Goal: Information Seeking & Learning: Learn about a topic

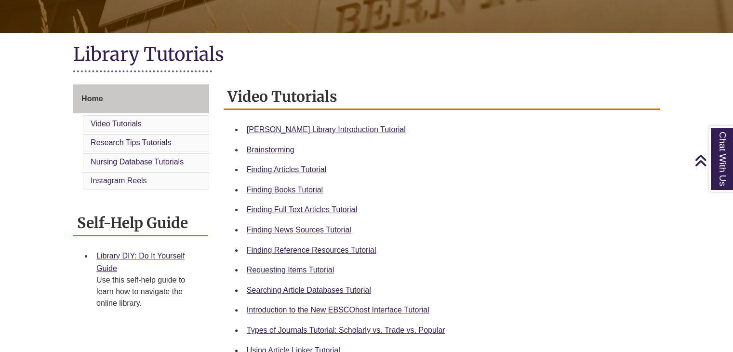
scroll to position [192, 0]
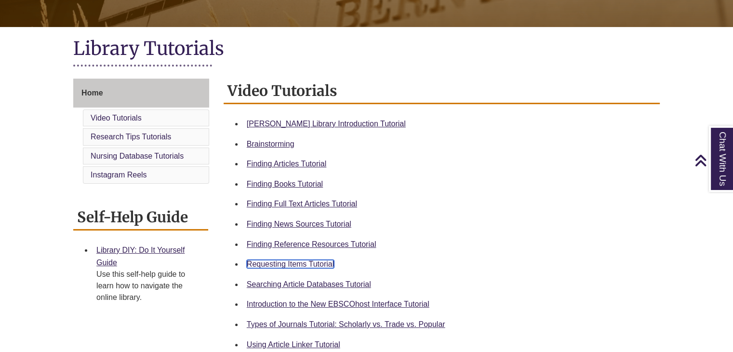
click at [320, 263] on link "Requesting Items Tutorial" at bounding box center [290, 264] width 87 height 8
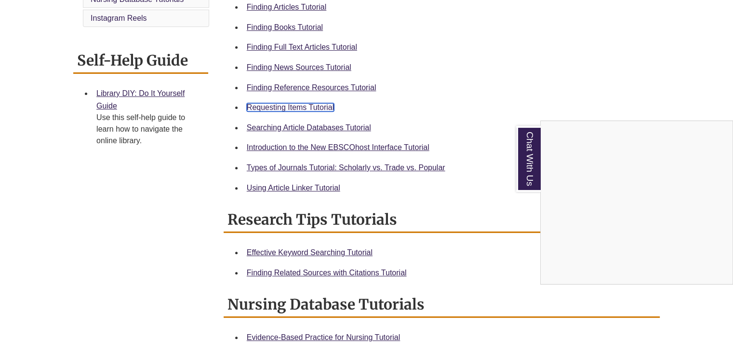
scroll to position [350, 0]
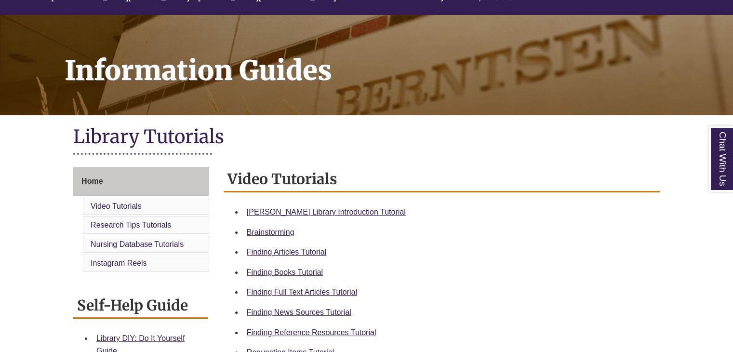
scroll to position [107, 0]
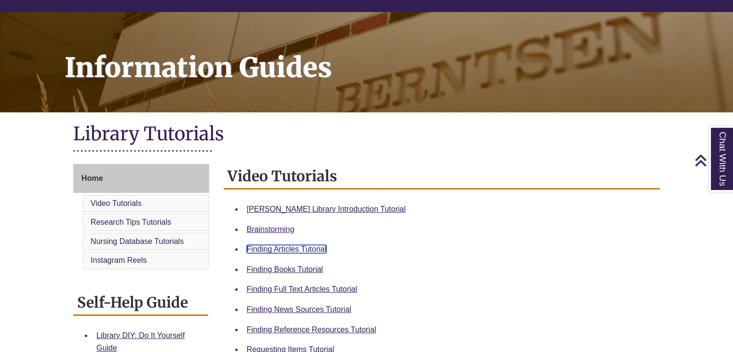
click at [312, 249] on link "Finding Articles Tutorial" at bounding box center [286, 249] width 79 height 8
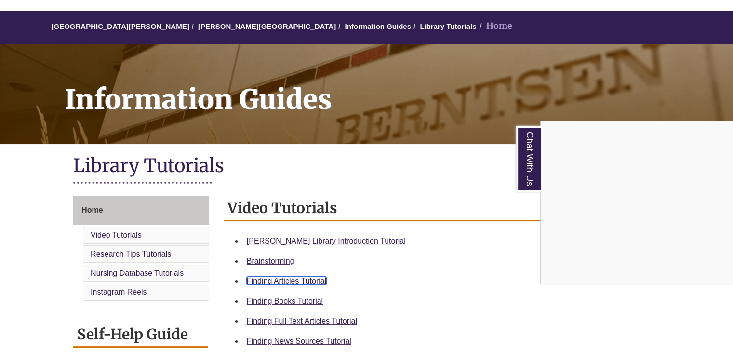
scroll to position [0, 0]
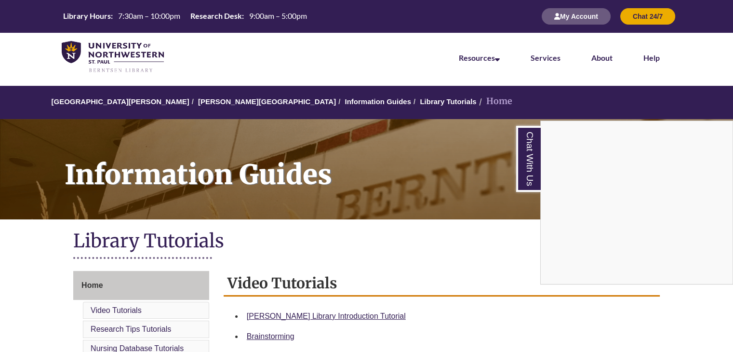
click at [252, 54] on nav "Resources Find Resources Library Search Databases & Articles Interlibrary Loan …" at bounding box center [366, 57] width 733 height 48
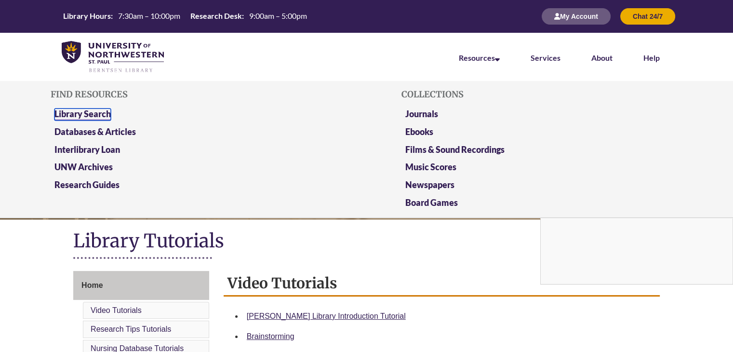
click at [92, 110] on link "Library Search" at bounding box center [82, 114] width 56 height 12
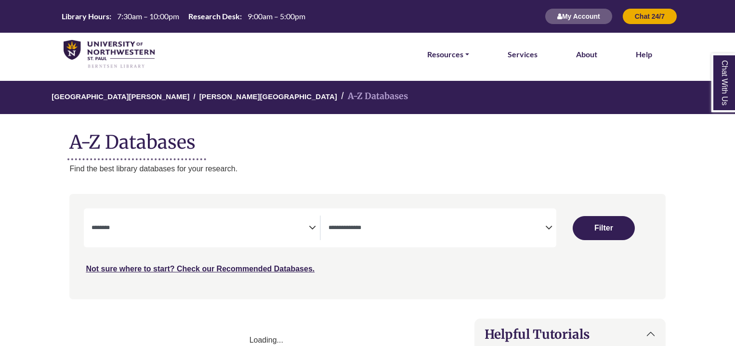
select select "Database Subject Filter"
select select "Database Types Filter"
select select "Database Subject Filter"
select select "Database Types Filter"
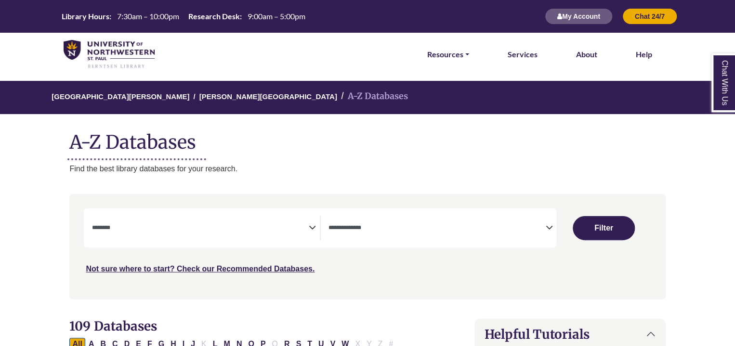
scroll to position [66, 0]
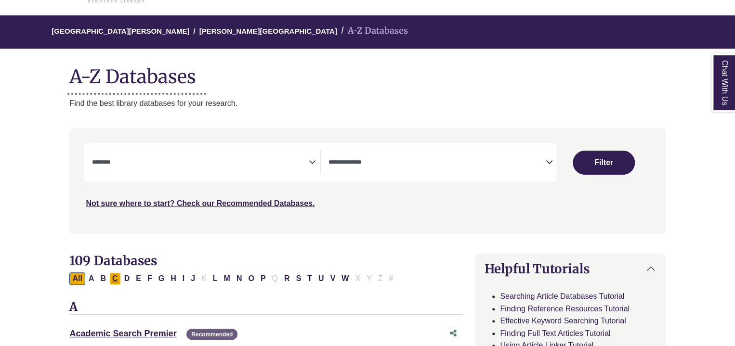
click at [118, 280] on button "C" at bounding box center [115, 279] width 12 height 13
select select "Database Subject Filter"
select select "Database Types Filter"
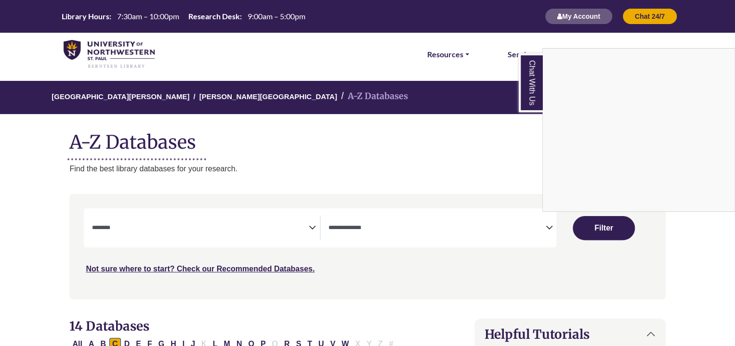
click at [187, 223] on div "Chat With Us" at bounding box center [367, 173] width 735 height 346
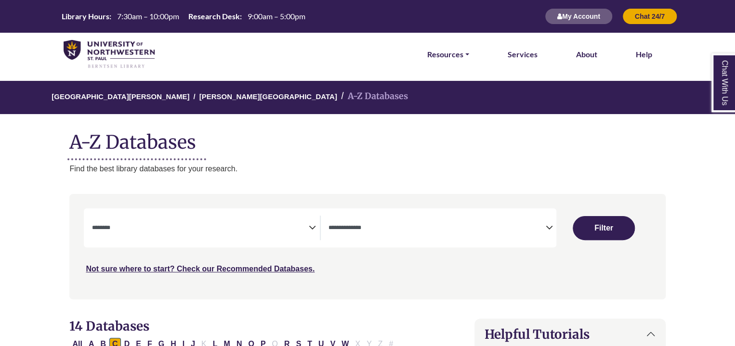
click at [259, 233] on span "Search filters" at bounding box center [200, 228] width 217 height 25
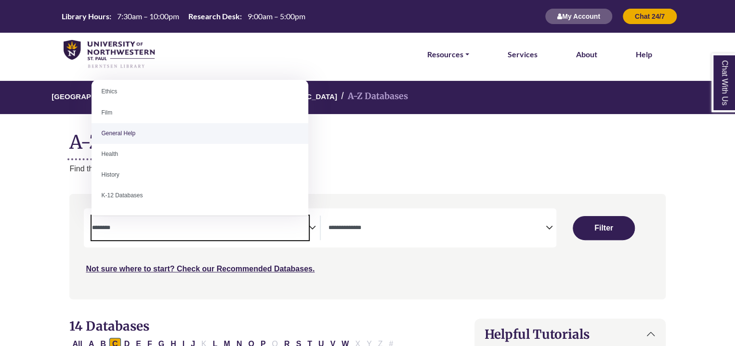
scroll to position [381, 0]
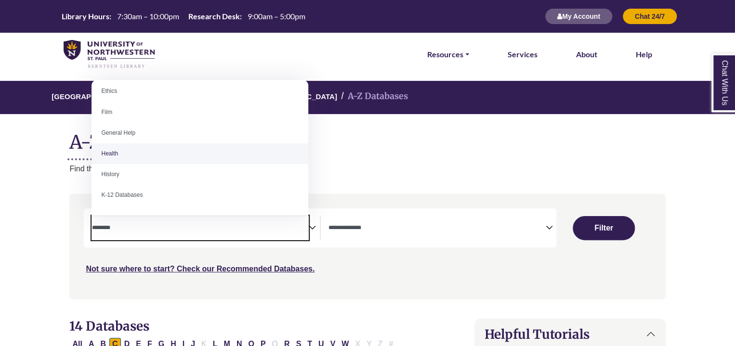
select select "*****"
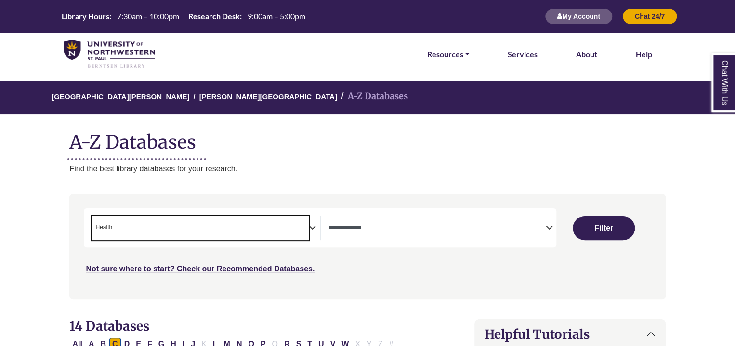
scroll to position [196, 0]
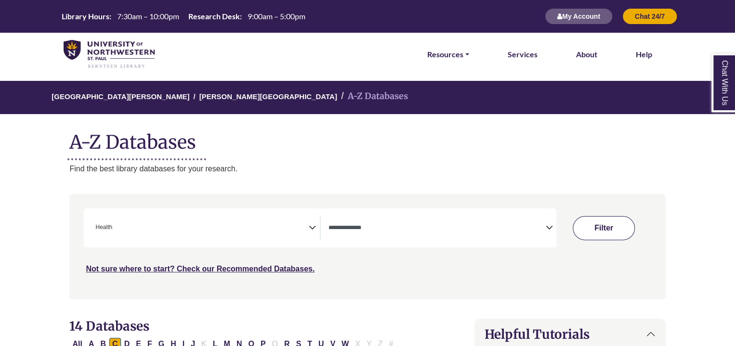
click at [607, 225] on button "Filter" at bounding box center [604, 228] width 62 height 24
select select "Database Types Filter"
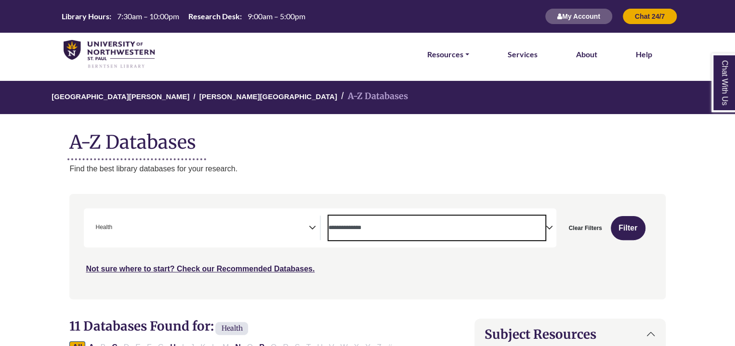
click at [511, 225] on textarea "Search" at bounding box center [437, 229] width 217 height 8
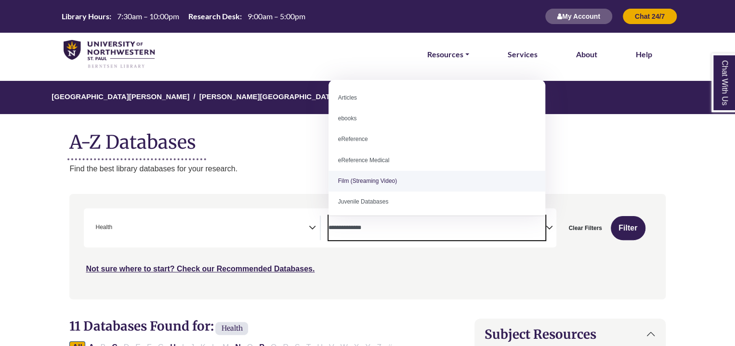
scroll to position [66, 0]
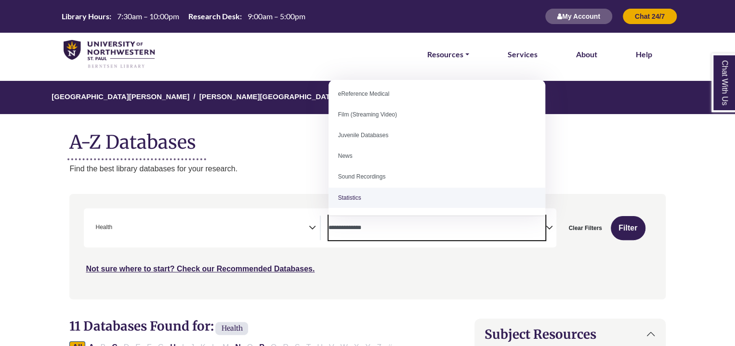
click at [418, 272] on div "Not sure where to start? Check our Recommended Databases." at bounding box center [296, 265] width 425 height 20
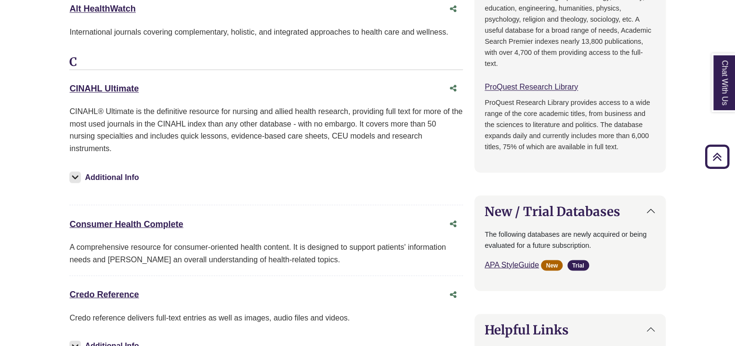
scroll to position [741, 0]
